Goal: Transaction & Acquisition: Purchase product/service

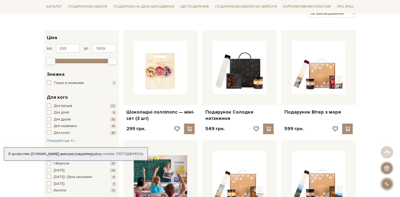
scroll to position [79, 0]
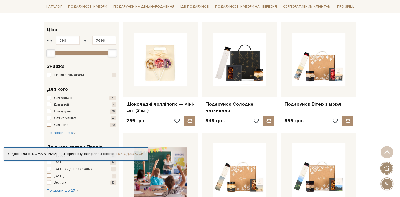
click at [138, 154] on link "Погоджуюсь" at bounding box center [129, 154] width 27 height 5
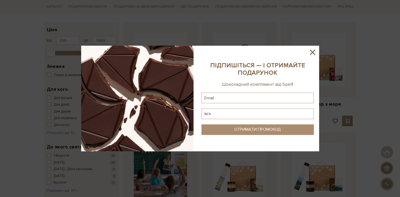
click at [312, 52] on icon at bounding box center [312, 52] width 5 height 5
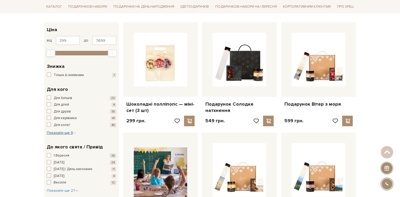
click at [53, 133] on span "Показати ще 8" at bounding box center [61, 132] width 29 height 4
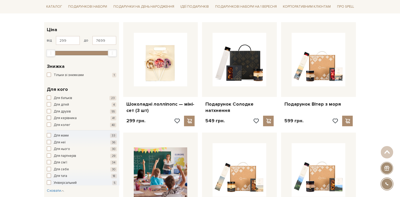
click at [50, 118] on span "button" at bounding box center [49, 118] width 4 height 4
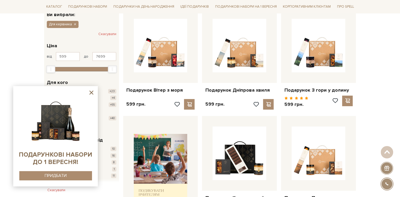
scroll to position [106, 0]
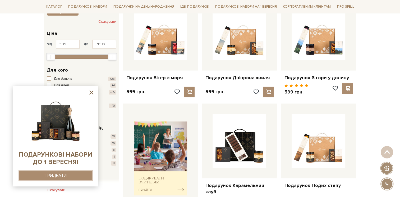
click at [58, 176] on div "ПРИДБАТИ" at bounding box center [56, 175] width 22 height 5
click at [90, 92] on icon at bounding box center [91, 92] width 7 height 7
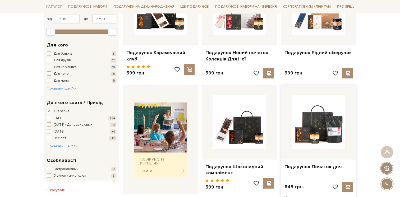
scroll to position [158, 0]
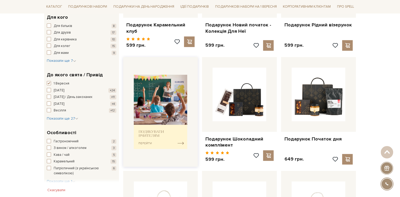
click at [149, 130] on img at bounding box center [161, 112] width 54 height 74
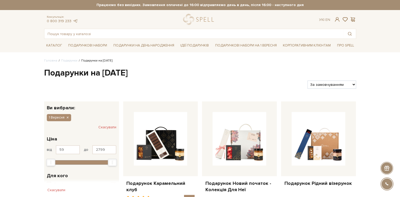
click at [354, 84] on select "За замовчуванням За Ціною (зростання) За Ціною (зменшення) Новинки За популярні…" at bounding box center [331, 85] width 48 height 8
select select "[URL][DOMAIN_NAME]"
click at [307, 81] on select "За замовчуванням За Ціною (зростання) За Ціною (зменшення) Новинки За популярні…" at bounding box center [331, 85] width 48 height 8
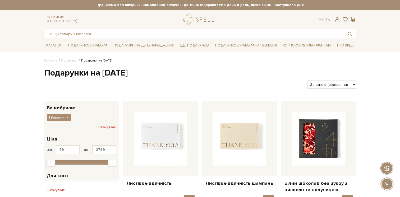
scroll to position [26, 0]
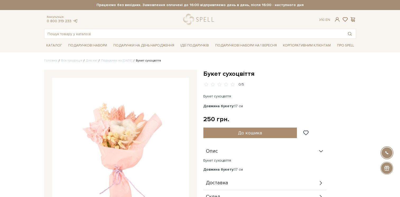
click at [125, 148] on img at bounding box center [120, 146] width 137 height 137
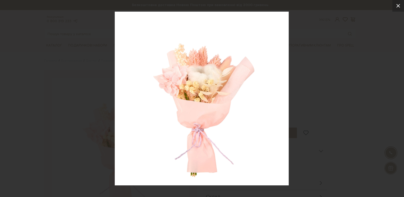
click at [398, 4] on icon at bounding box center [398, 6] width 6 height 6
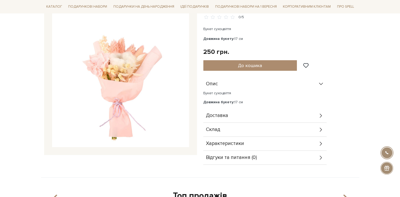
scroll to position [79, 0]
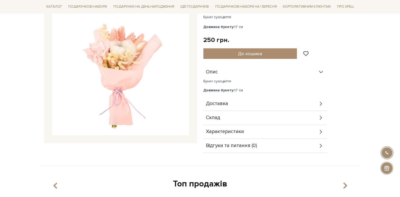
click at [320, 118] on icon at bounding box center [320, 118] width 2 height 4
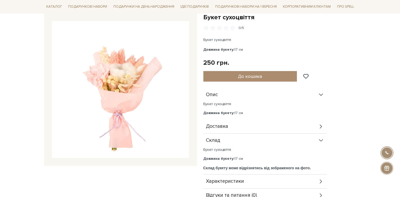
scroll to position [53, 0]
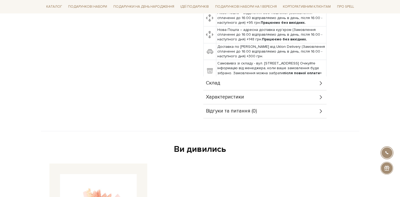
scroll to position [238, 0]
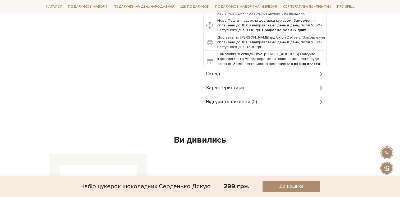
click at [309, 88] on div "Характеристики" at bounding box center [264, 88] width 123 height 14
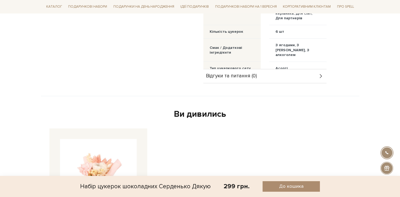
scroll to position [370, 0]
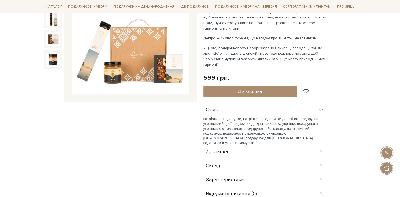
scroll to position [106, 0]
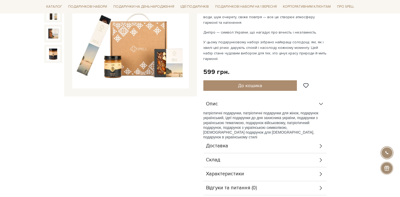
click at [298, 162] on div "Склад" at bounding box center [264, 160] width 123 height 14
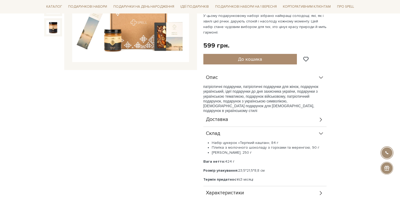
scroll to position [158, 0]
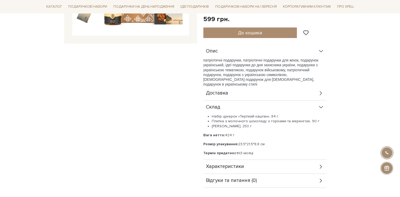
click at [294, 165] on div "Характеристики" at bounding box center [264, 167] width 123 height 14
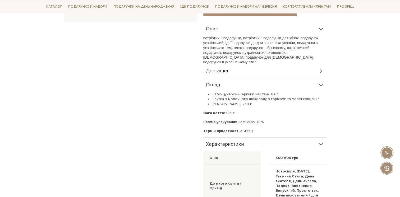
scroll to position [185, 0]
